Goal: Use online tool/utility: Utilize a website feature to perform a specific function

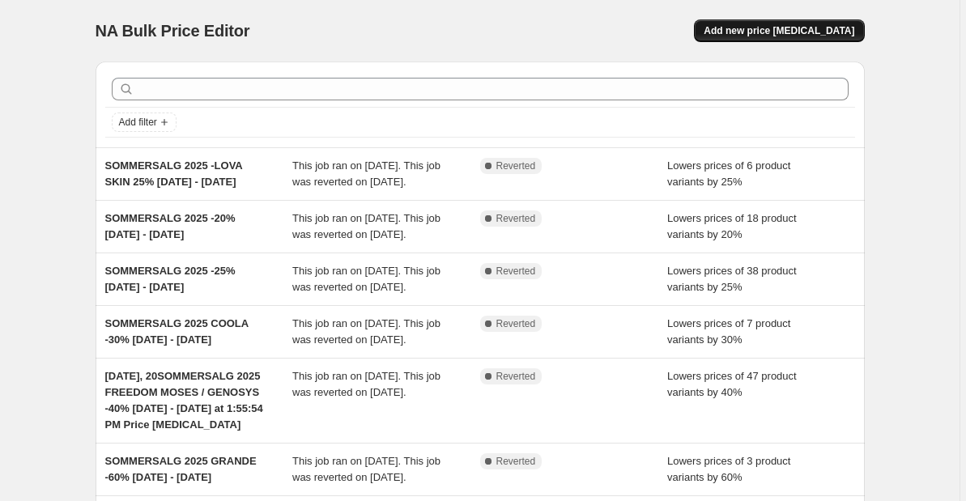
click at [757, 23] on button "Add new price change job" at bounding box center [779, 30] width 170 height 23
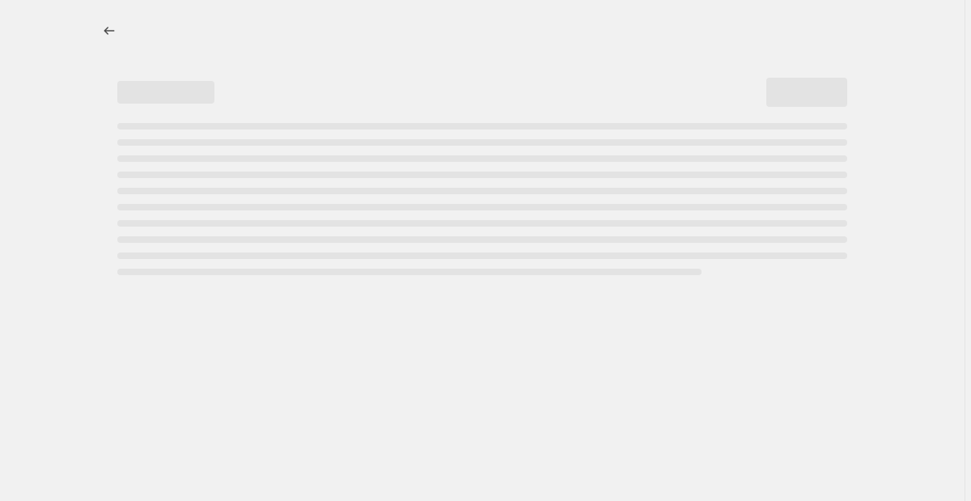
select select "percentage"
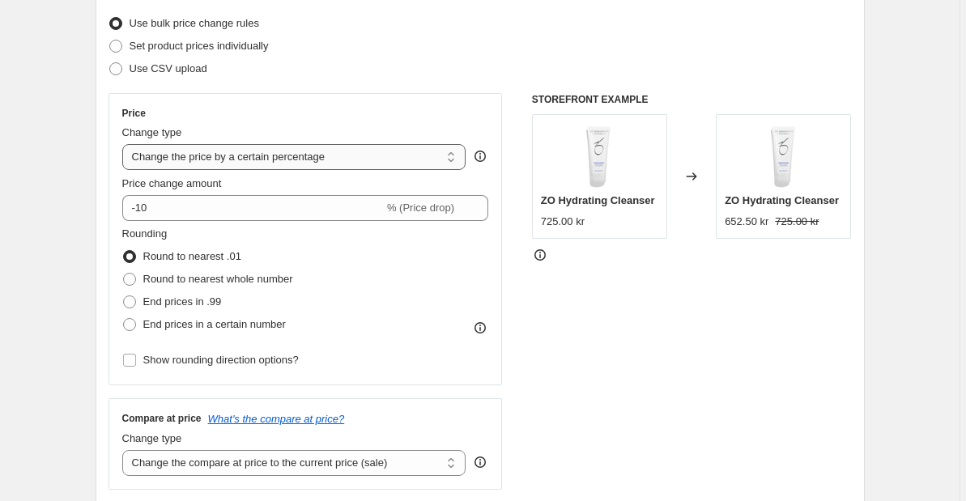
scroll to position [207, 0]
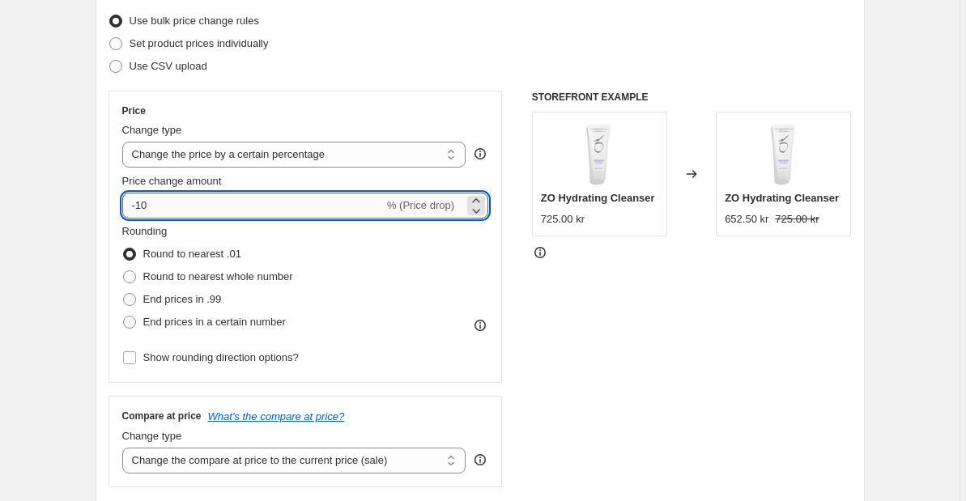
click at [247, 202] on input "-10" at bounding box center [252, 206] width 261 height 26
type input "-1"
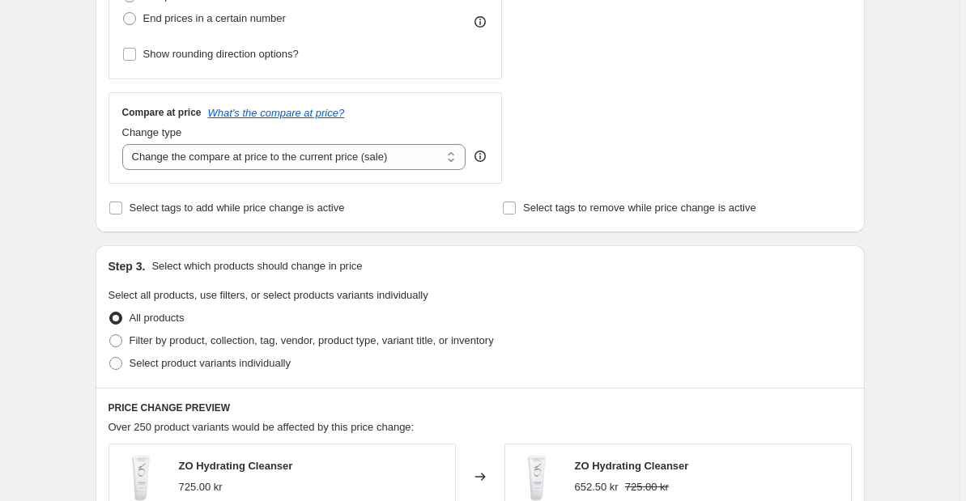
scroll to position [517, 0]
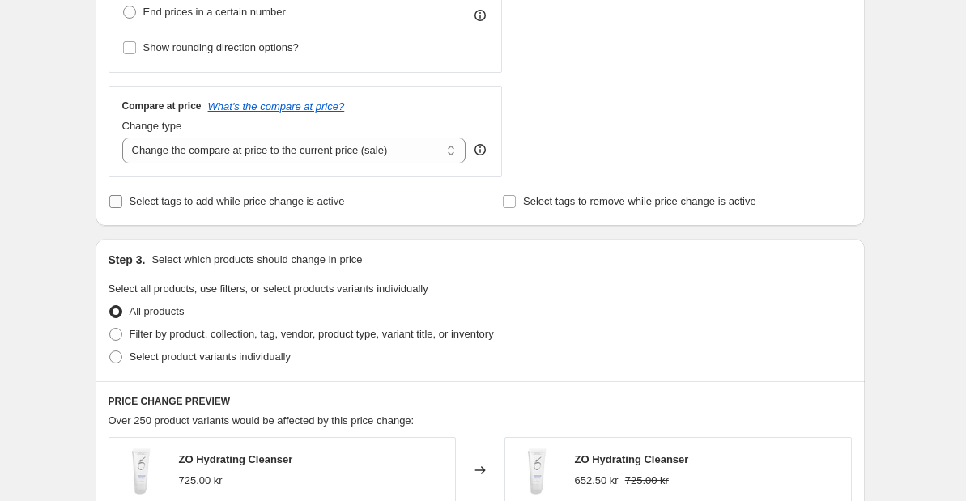
type input "-30"
click at [278, 206] on span "Select tags to add while price change is active" at bounding box center [237, 201] width 215 height 12
click at [122, 206] on input "Select tags to add while price change is active" at bounding box center [115, 201] width 13 height 13
checkbox input "true"
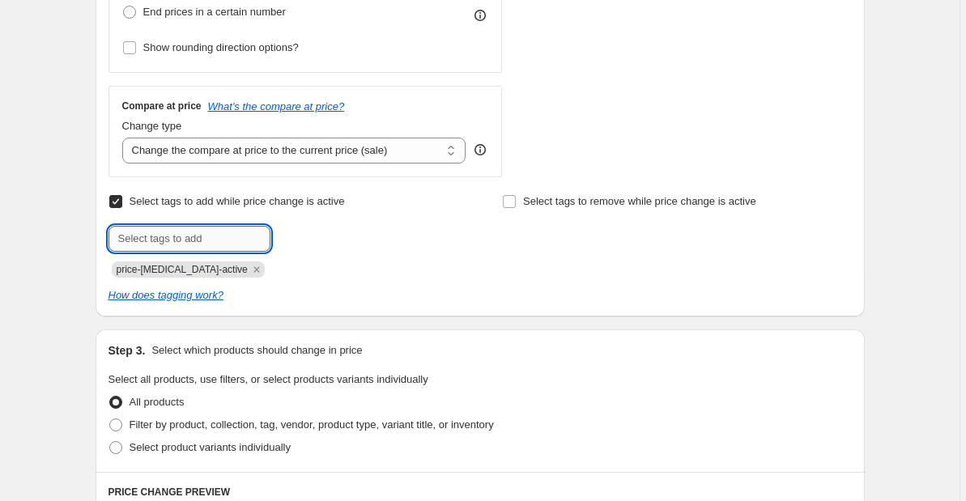
click at [213, 227] on input "text" at bounding box center [189, 239] width 162 height 26
type input "30% Rabatt"
click at [321, 234] on span "30% Rabatt" at bounding box center [372, 237] width 134 height 11
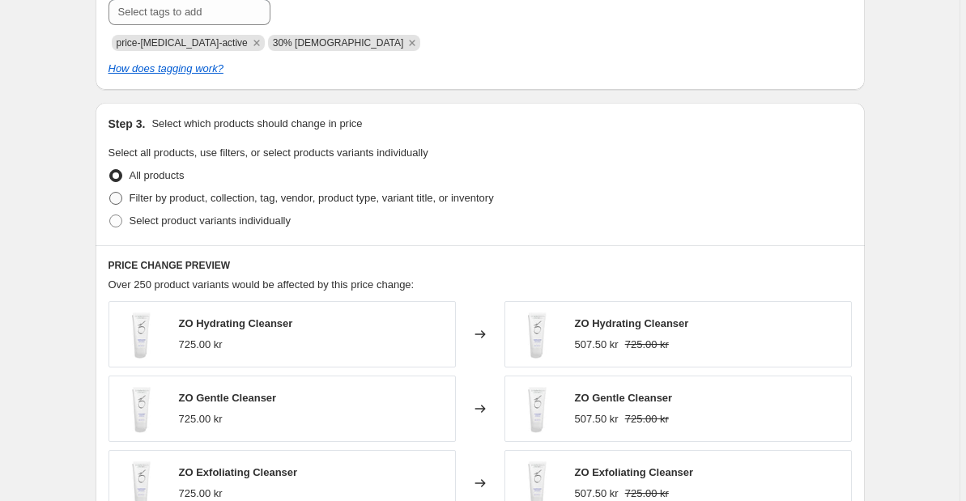
scroll to position [745, 0]
click at [206, 198] on span "Filter by product, collection, tag, vendor, product type, variant title, or inv…" at bounding box center [312, 197] width 364 height 12
click at [110, 192] on input "Filter by product, collection, tag, vendor, product type, variant title, or inv…" at bounding box center [109, 191] width 1 height 1
radio input "true"
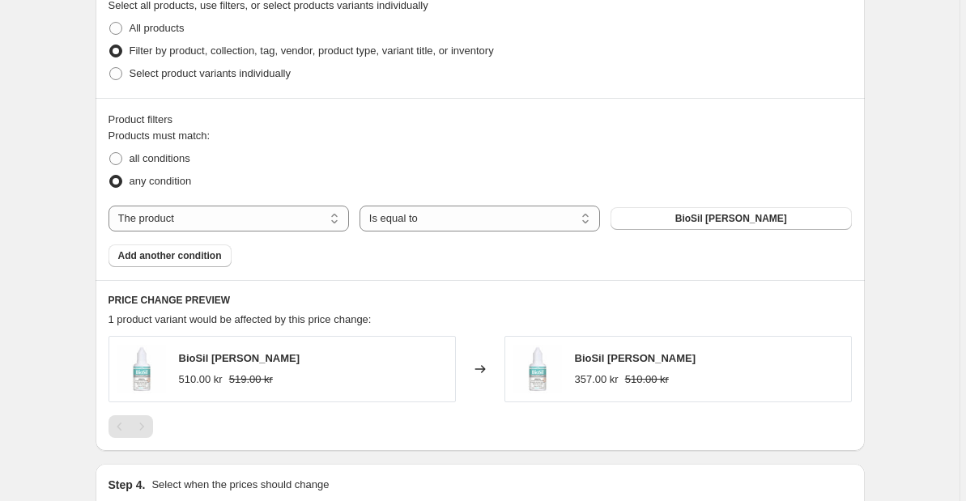
scroll to position [893, 0]
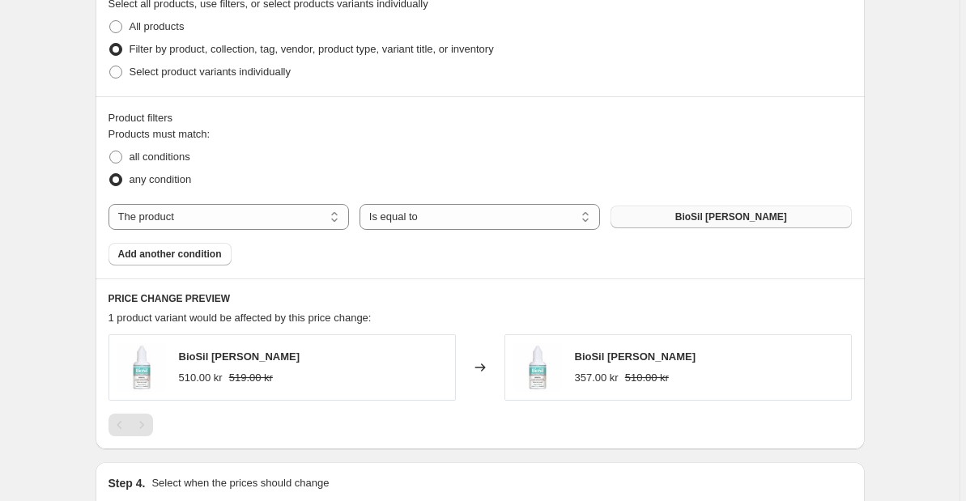
click at [649, 218] on button "BioSil Dråper" at bounding box center [730, 217] width 240 height 23
select select "tag"
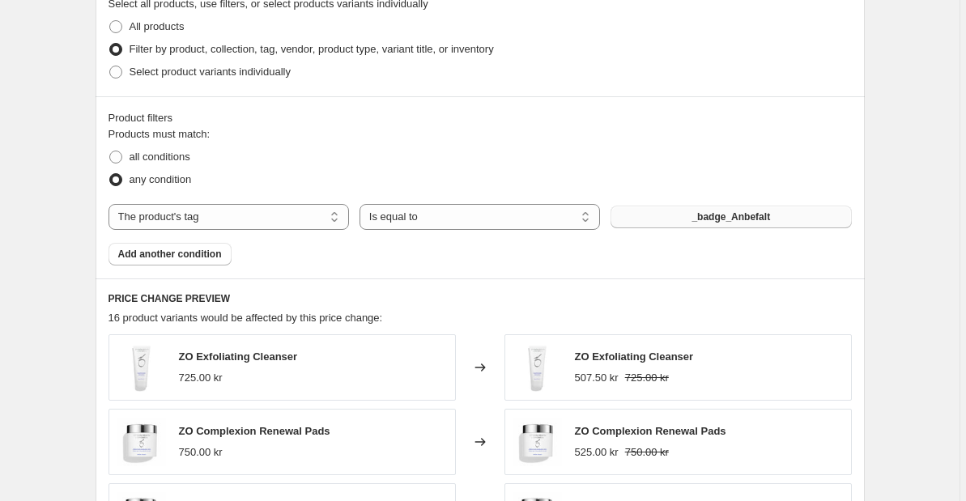
click at [672, 215] on button "_badge_Anbefalt" at bounding box center [730, 217] width 240 height 23
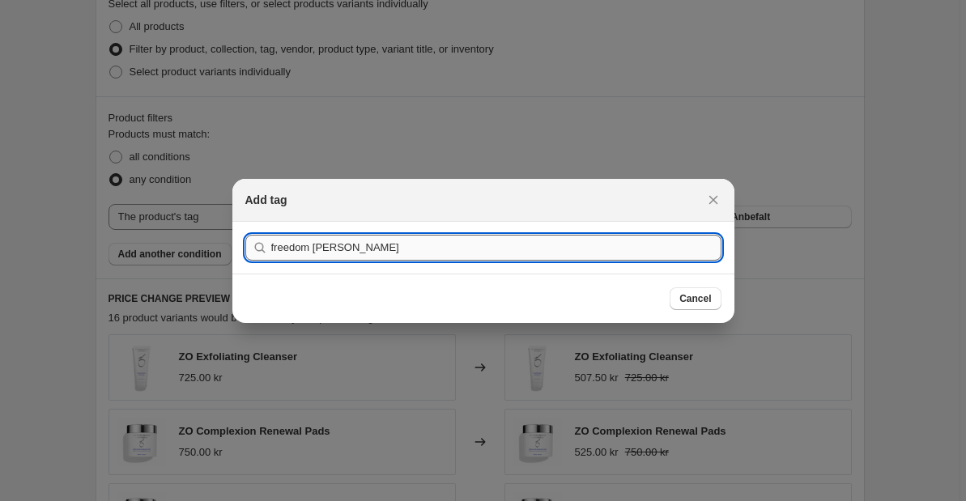
click at [266, 230] on button "Submit" at bounding box center [268, 230] width 46 height 17
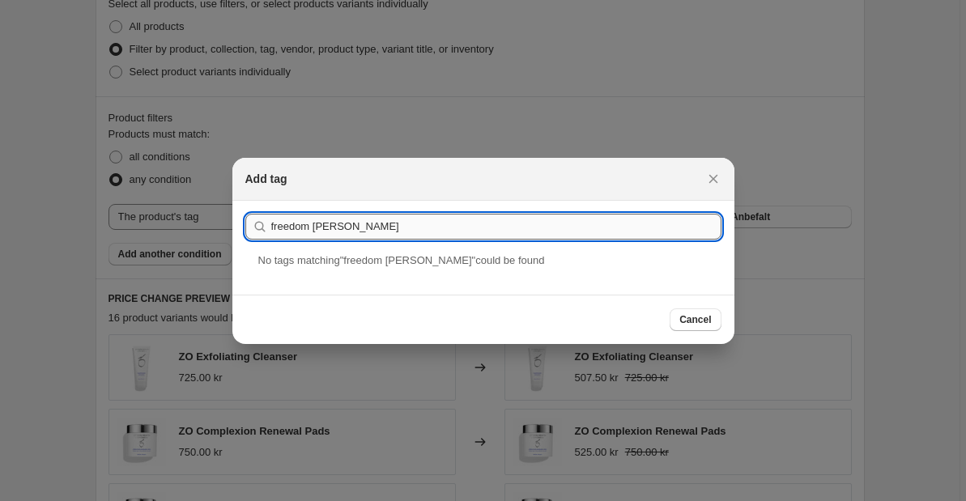
click at [317, 227] on input "freedom moses" at bounding box center [496, 227] width 450 height 26
click at [307, 225] on input "freedommoses" at bounding box center [496, 227] width 450 height 26
type input "freedommoses"
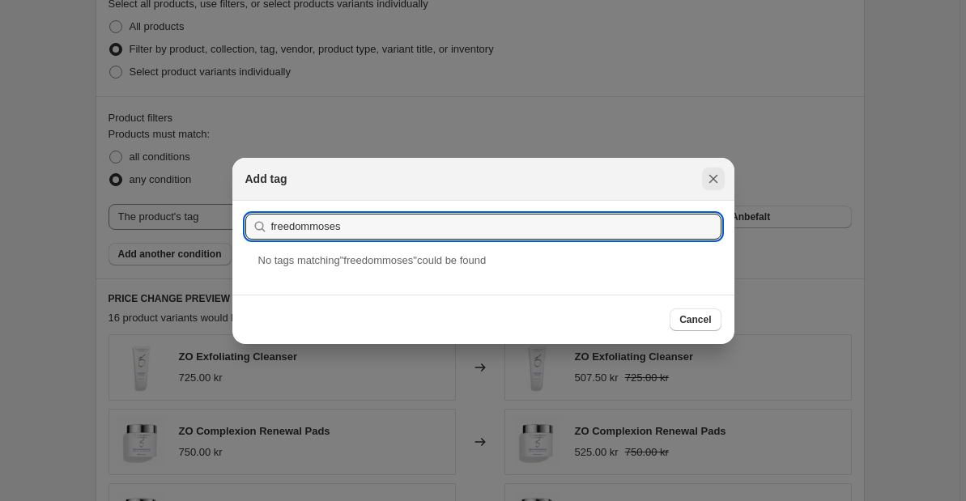
click at [708, 181] on icon "Close" at bounding box center [713, 179] width 16 height 16
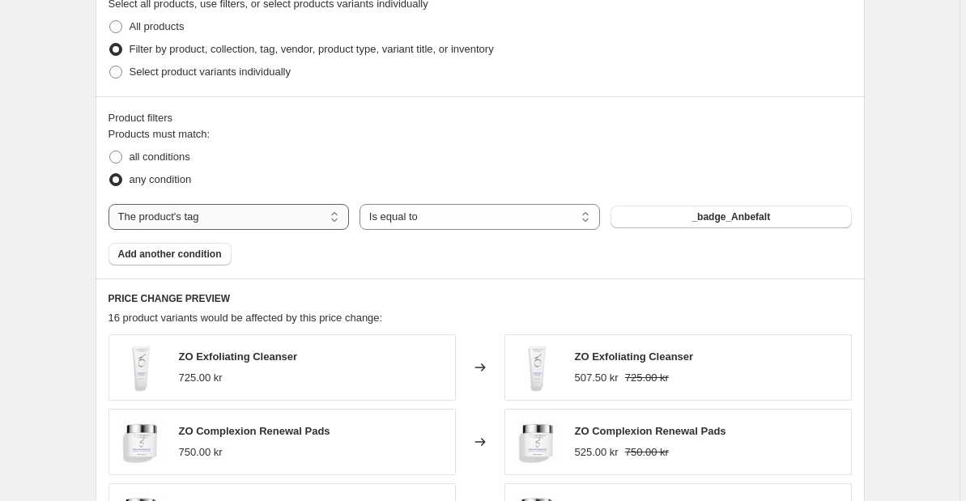
select select "vendor"
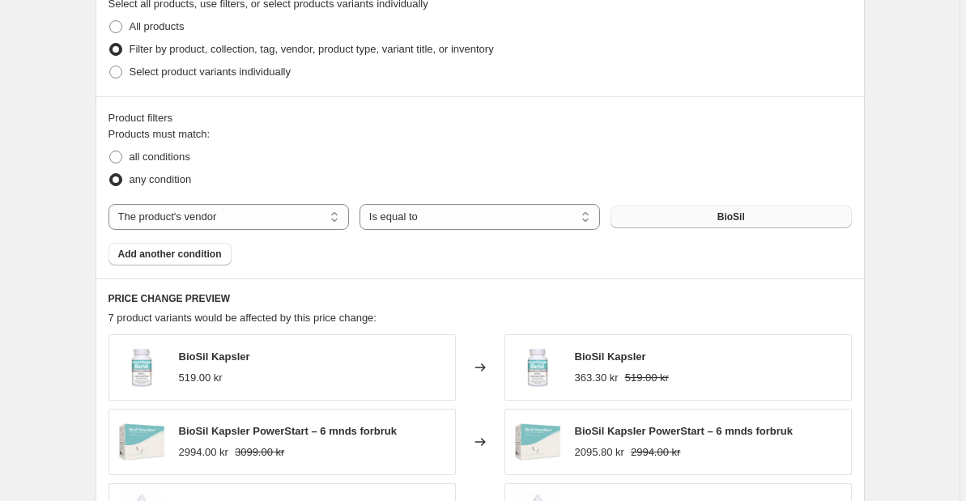
click at [722, 215] on span "BioSil" at bounding box center [731, 216] width 28 height 13
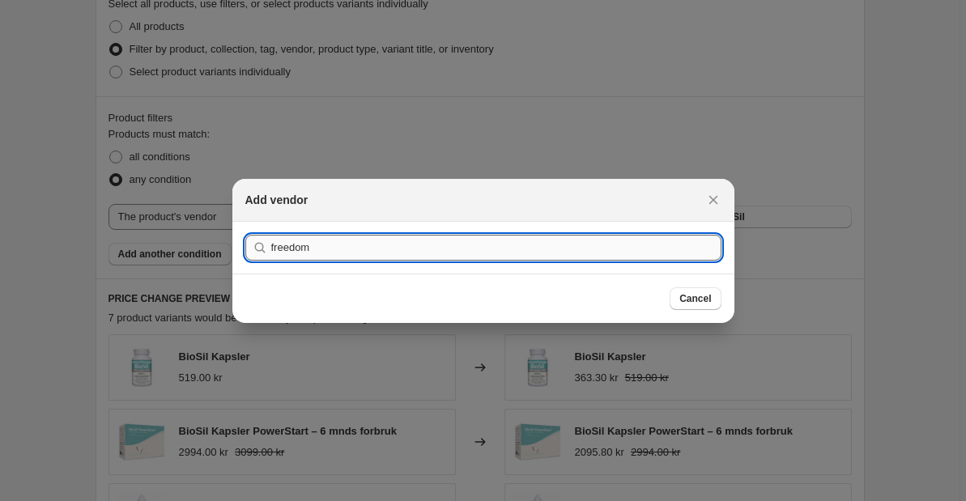
type input "freedom"
click at [266, 230] on button "Submit" at bounding box center [268, 230] width 46 height 17
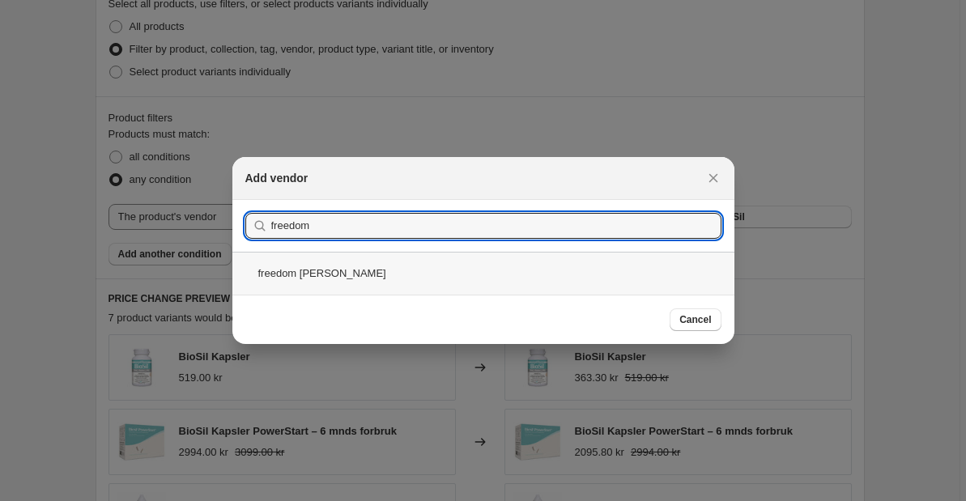
click at [442, 283] on div "freedom moses" at bounding box center [483, 273] width 502 height 43
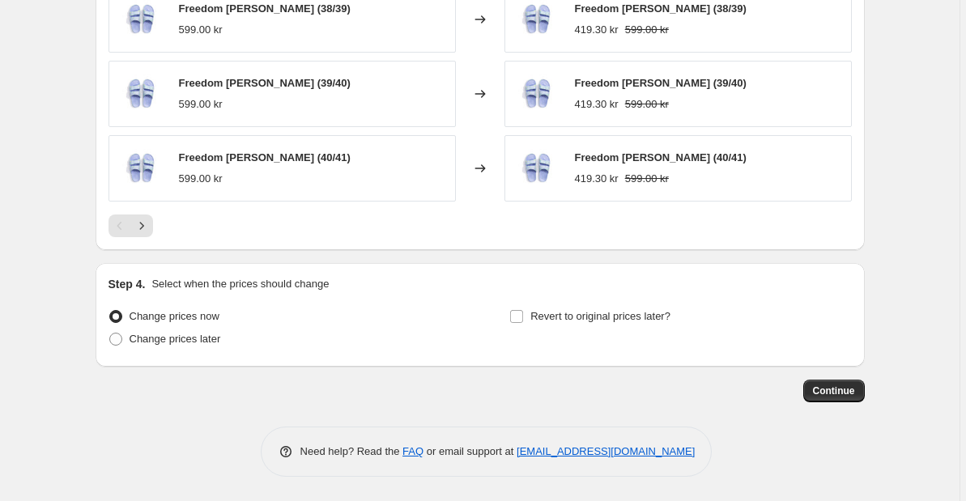
scroll to position [1390, 0]
click at [521, 316] on input "Revert to original prices later?" at bounding box center [516, 316] width 13 height 13
checkbox input "true"
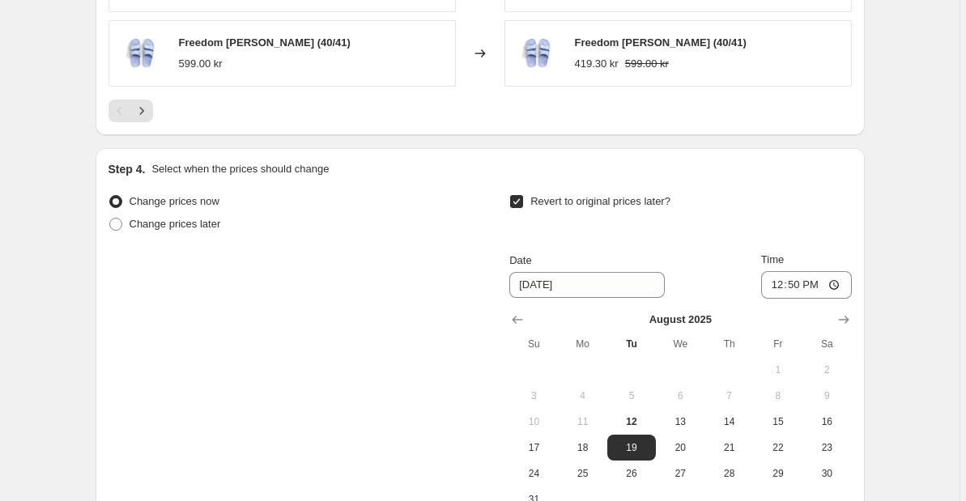
scroll to position [1532, 0]
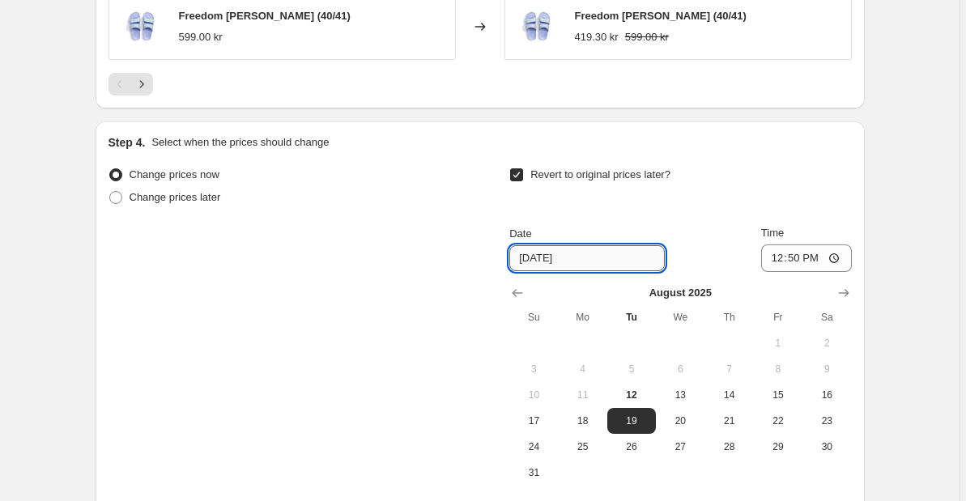
click at [559, 270] on input "8/19/2025" at bounding box center [586, 258] width 155 height 26
click at [528, 261] on input "8/19/2025" at bounding box center [586, 258] width 155 height 26
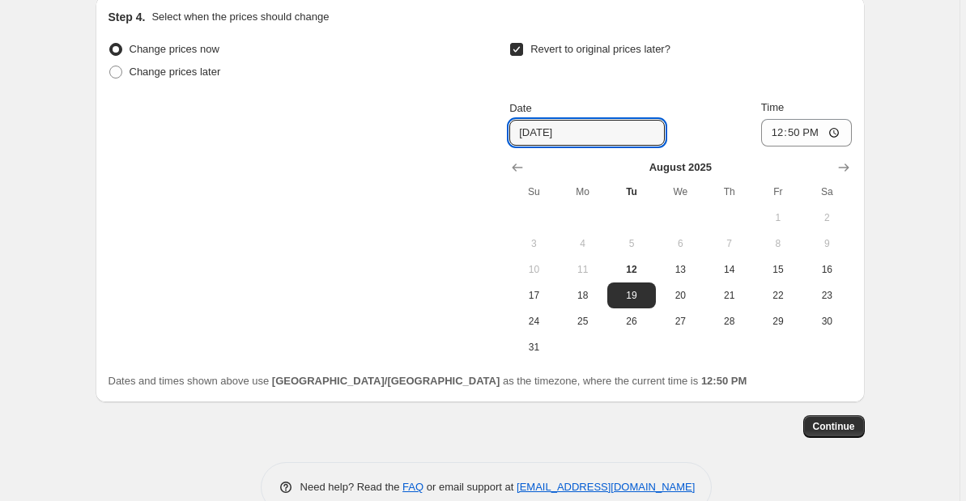
scroll to position [1669, 0]
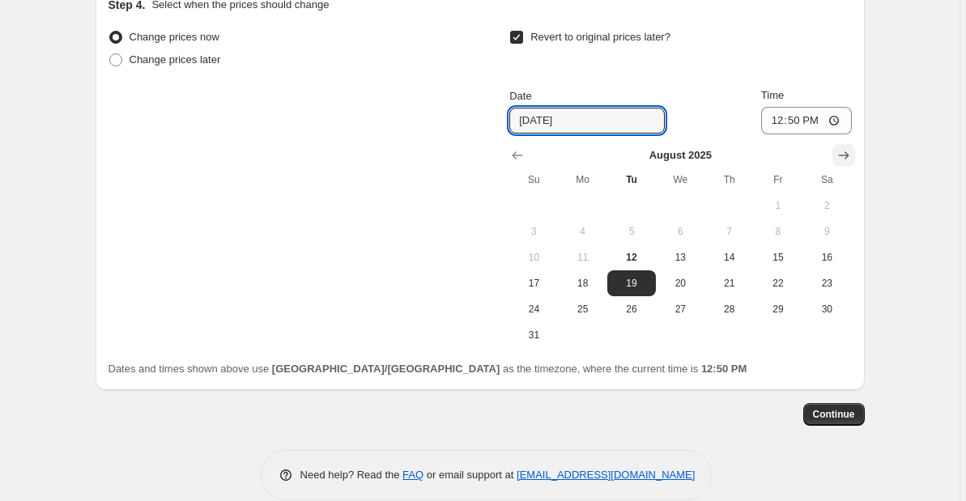
click at [850, 154] on icon "Show next month, September 2025" at bounding box center [843, 155] width 16 height 16
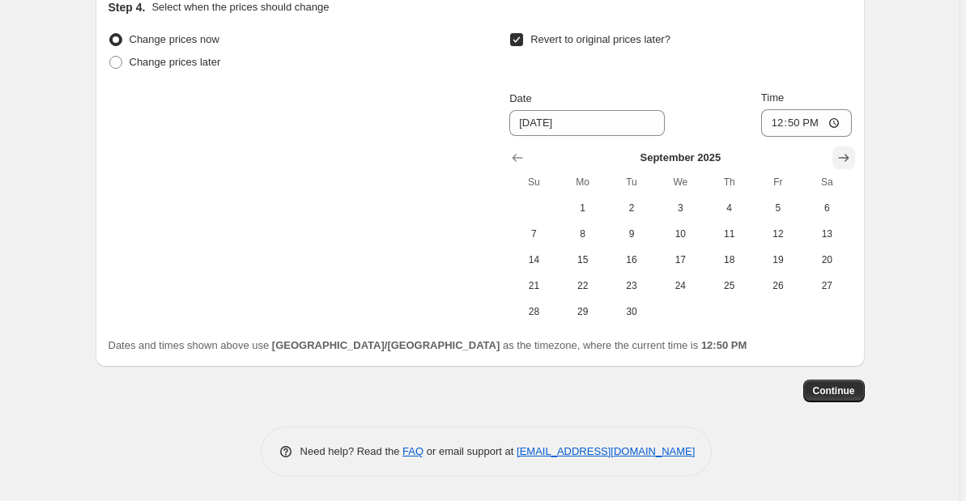
scroll to position [1669, 0]
click at [585, 206] on span "1" at bounding box center [583, 208] width 36 height 13
type input "9/1/2025"
click at [818, 123] on input "12:50" at bounding box center [806, 123] width 91 height 28
click at [801, 120] on input "12:50" at bounding box center [806, 123] width 91 height 28
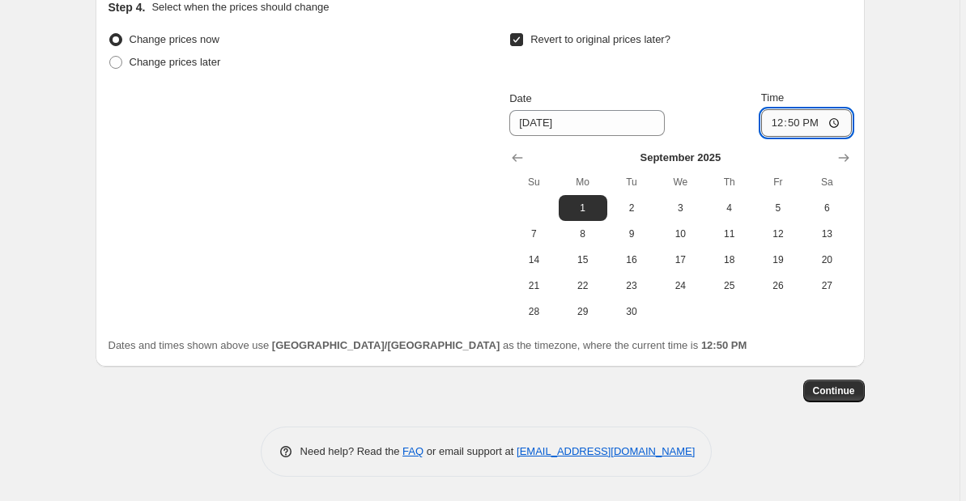
click at [822, 123] on input "12:50" at bounding box center [806, 123] width 91 height 28
click at [737, 82] on div "Revert to original prices later? Date 9/1/2025 Time 12:50 September 2025 Su Mo …" at bounding box center [680, 176] width 342 height 296
click at [804, 122] on input "12:50" at bounding box center [806, 123] width 91 height 28
click at [820, 121] on input "20:50" at bounding box center [806, 123] width 91 height 28
click at [834, 121] on input "20:00" at bounding box center [806, 123] width 91 height 28
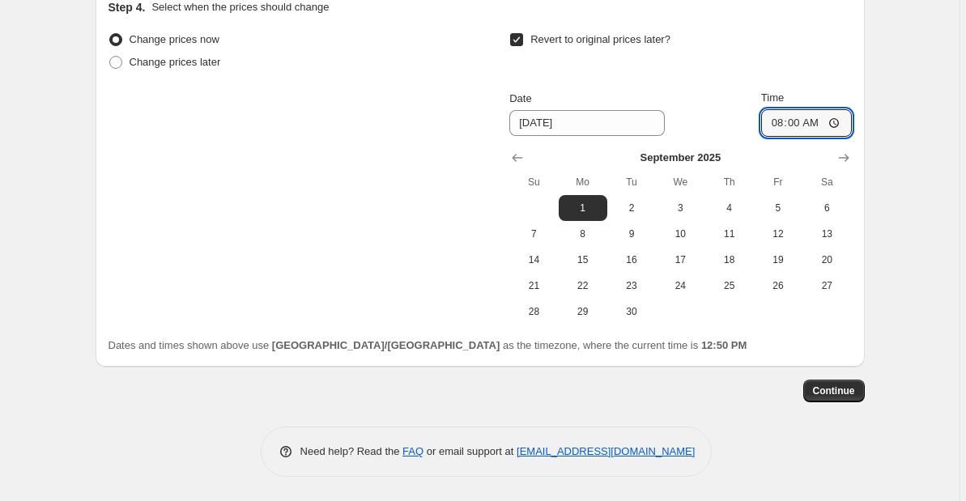
type input "08:00"
click at [837, 390] on span "Continue" at bounding box center [834, 391] width 42 height 13
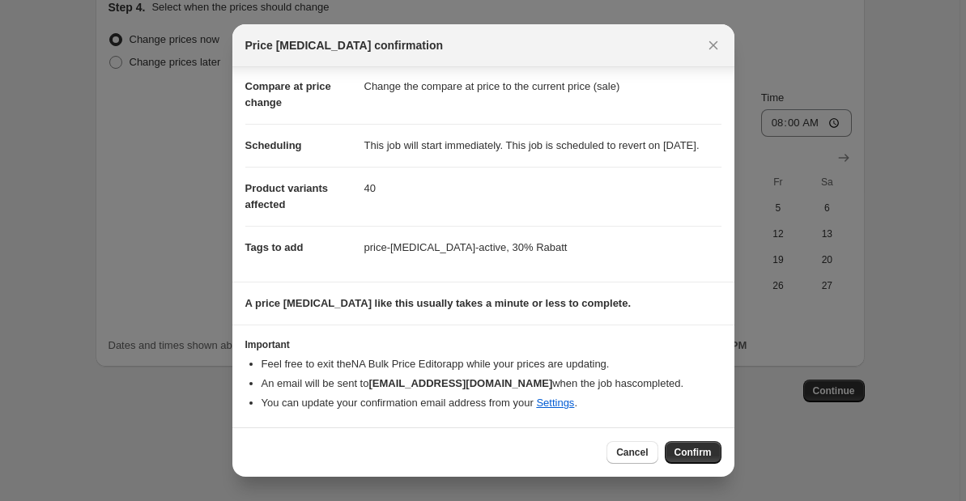
scroll to position [90, 0]
click at [697, 454] on span "Confirm" at bounding box center [692, 452] width 37 height 13
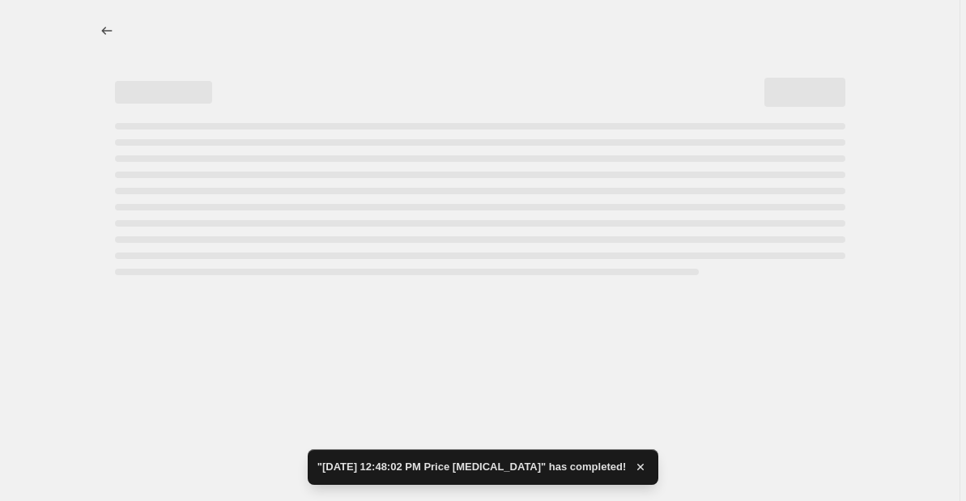
select select "percentage"
select select "vendor"
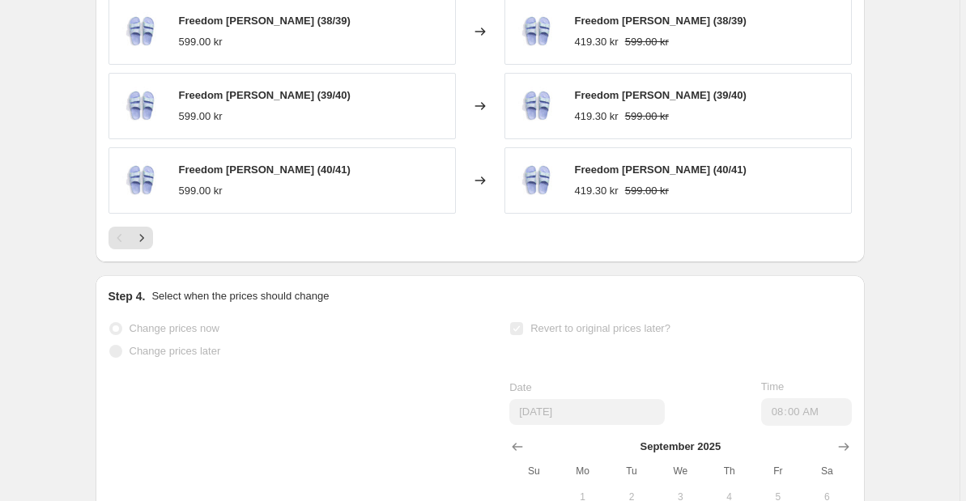
scroll to position [1496, 0]
